Goal: Task Accomplishment & Management: Find specific page/section

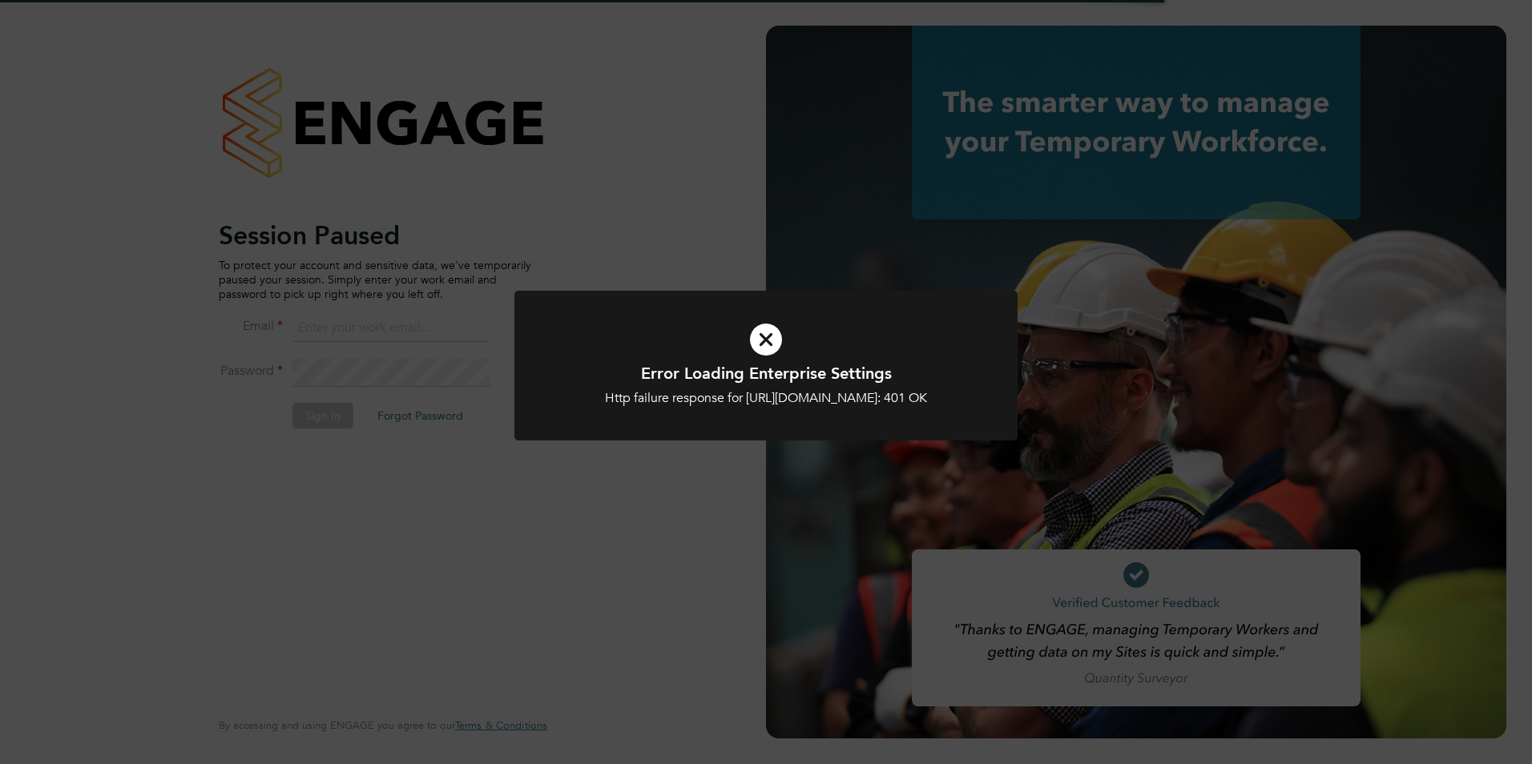
type input "[PERSON_NAME][EMAIL_ADDRESS][PERSON_NAME][DOMAIN_NAME]"
click at [642, 407] on div "Http failure response for [URL][DOMAIN_NAME]: 401 OK" at bounding box center [766, 398] width 417 height 17
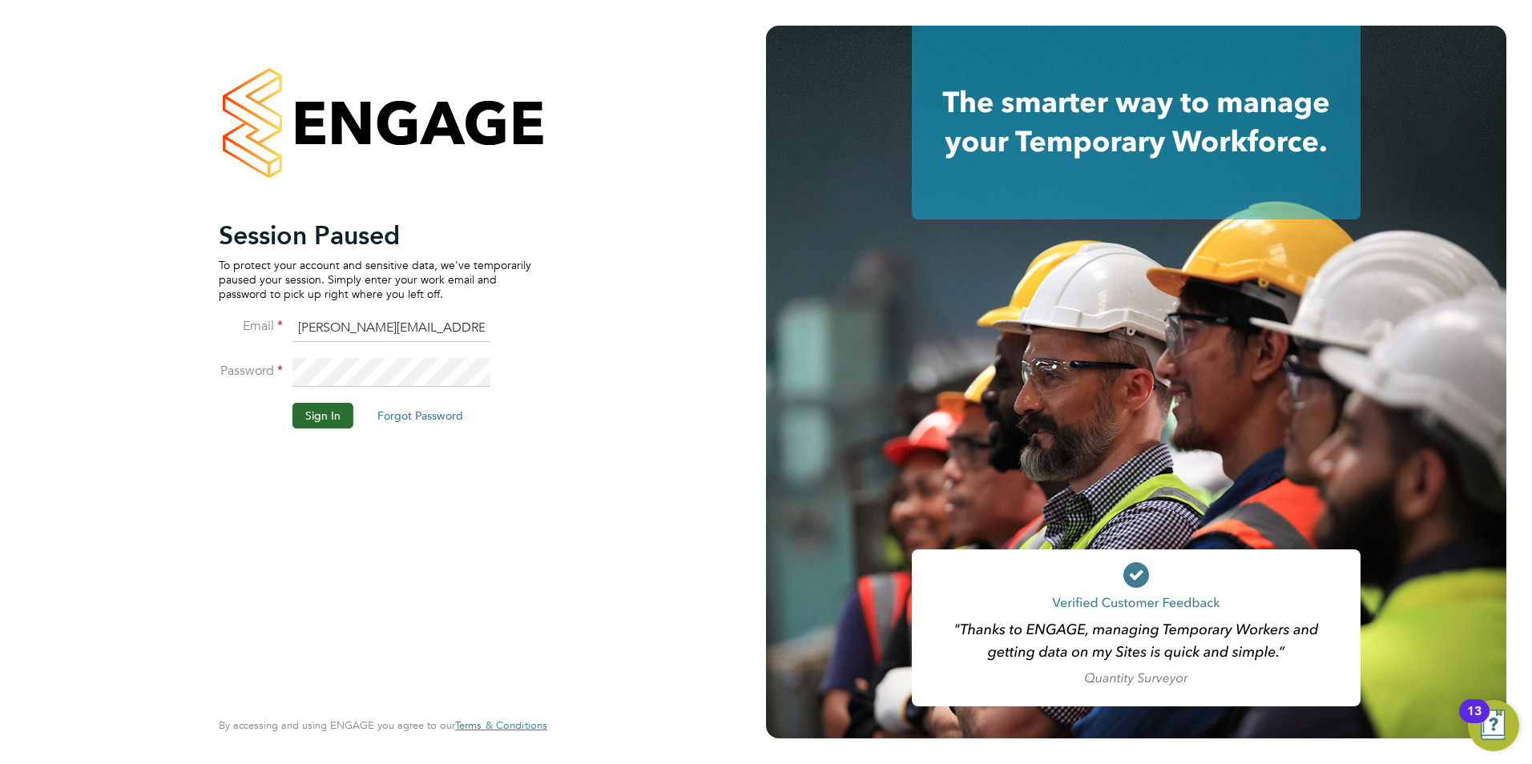
click at [345, 416] on button "Sign In" at bounding box center [322, 416] width 61 height 26
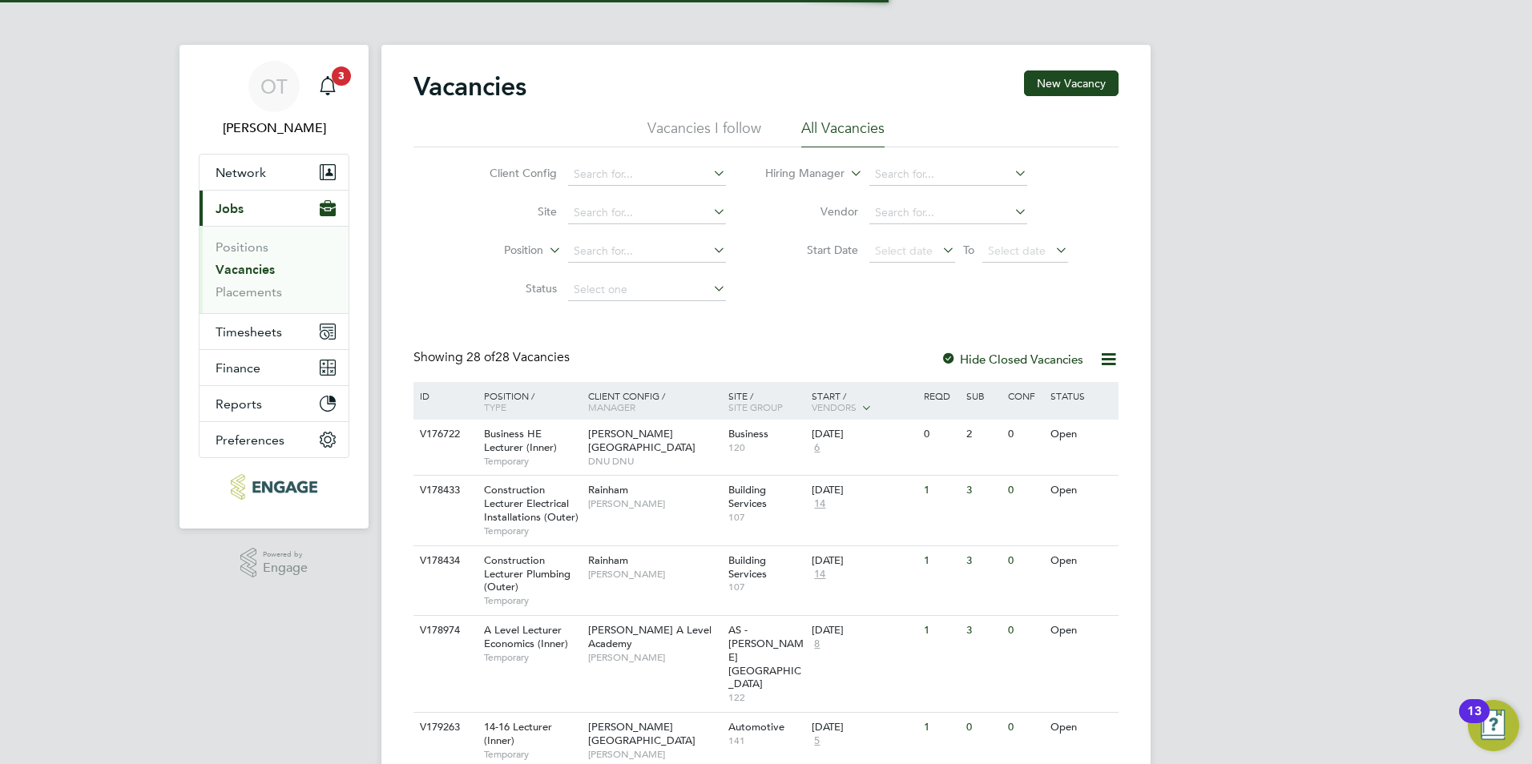
click at [234, 271] on link "Vacancies" at bounding box center [245, 269] width 59 height 15
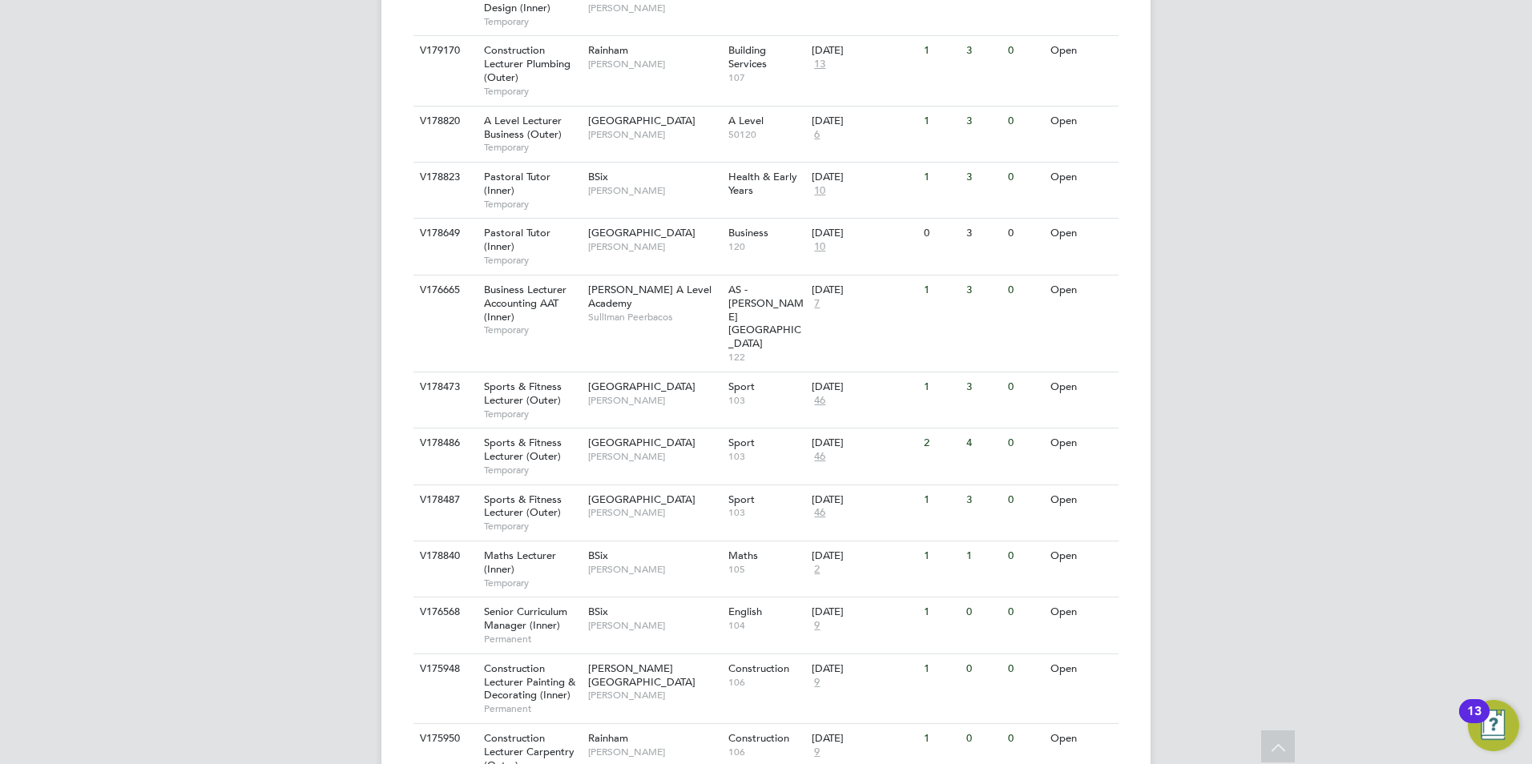
scroll to position [1509, 0]
